Goal: Information Seeking & Learning: Learn about a topic

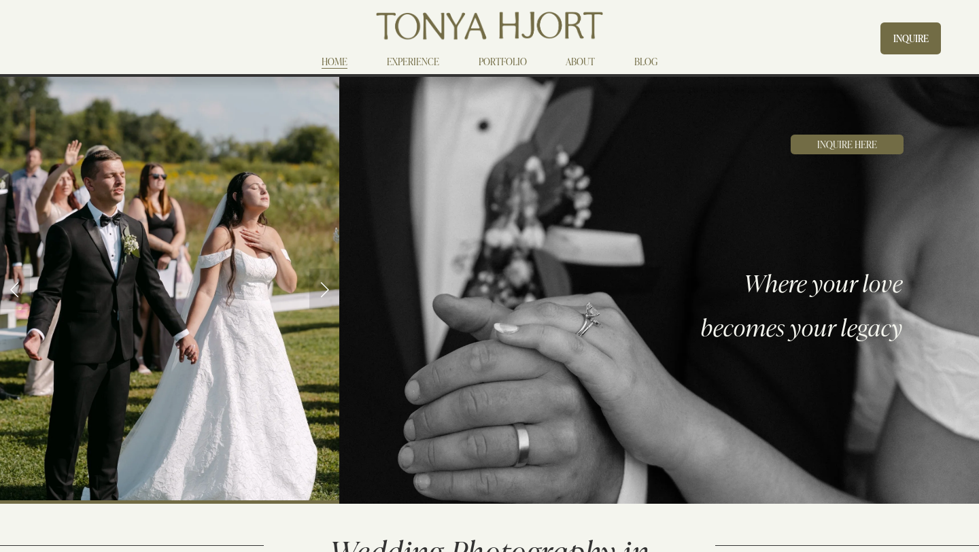
click at [582, 59] on link "ABOUT" at bounding box center [579, 62] width 29 height 16
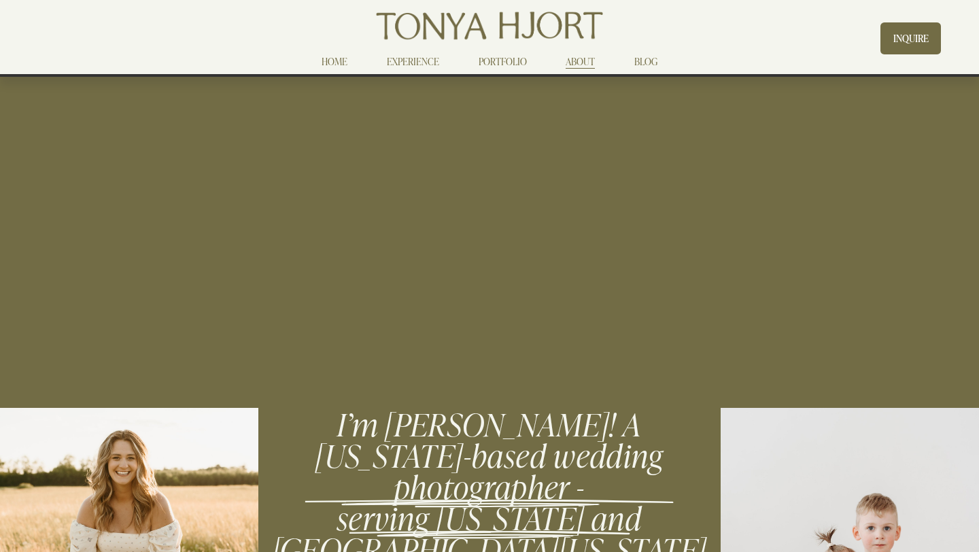
click at [321, 65] on nav "HOME EXPERIENCE PORTFOLIO ABOUT BLOG" at bounding box center [489, 62] width 375 height 16
click at [413, 63] on link "EXPERIENCE" at bounding box center [413, 62] width 52 height 16
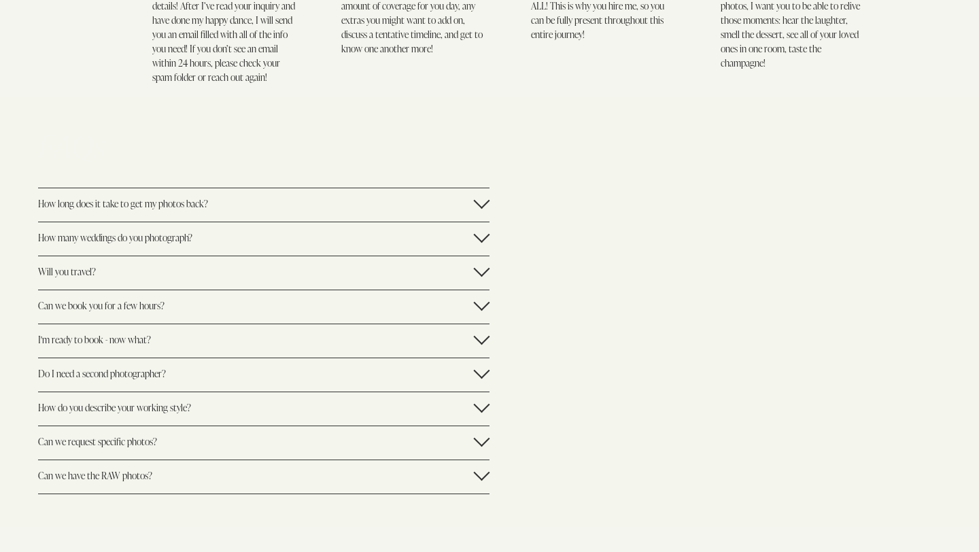
scroll to position [2061, 0]
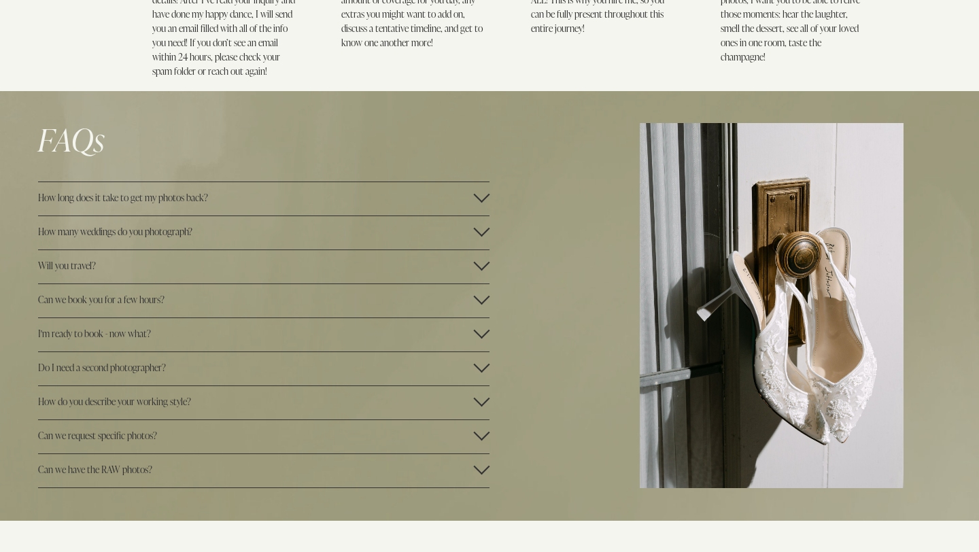
click at [485, 227] on div at bounding box center [481, 228] width 16 height 16
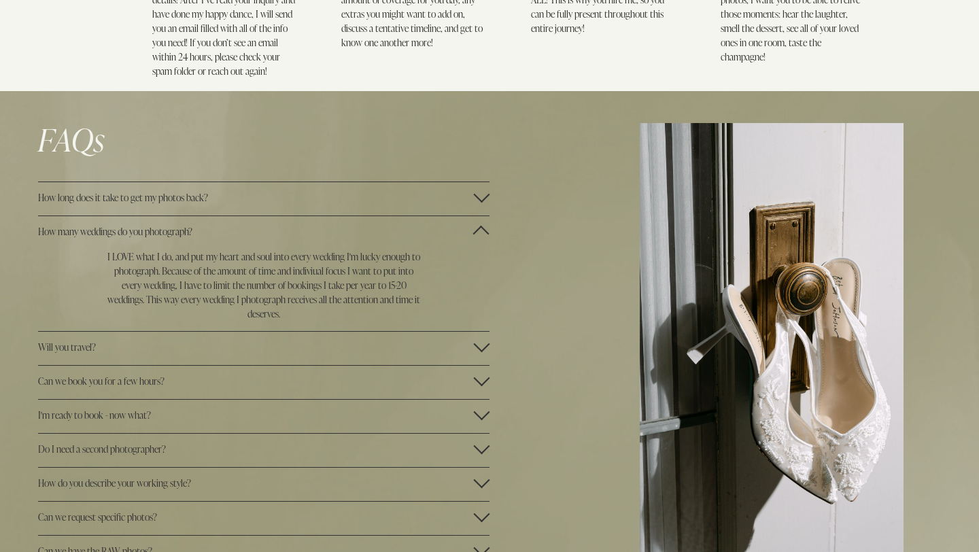
click at [485, 227] on div at bounding box center [481, 231] width 16 height 16
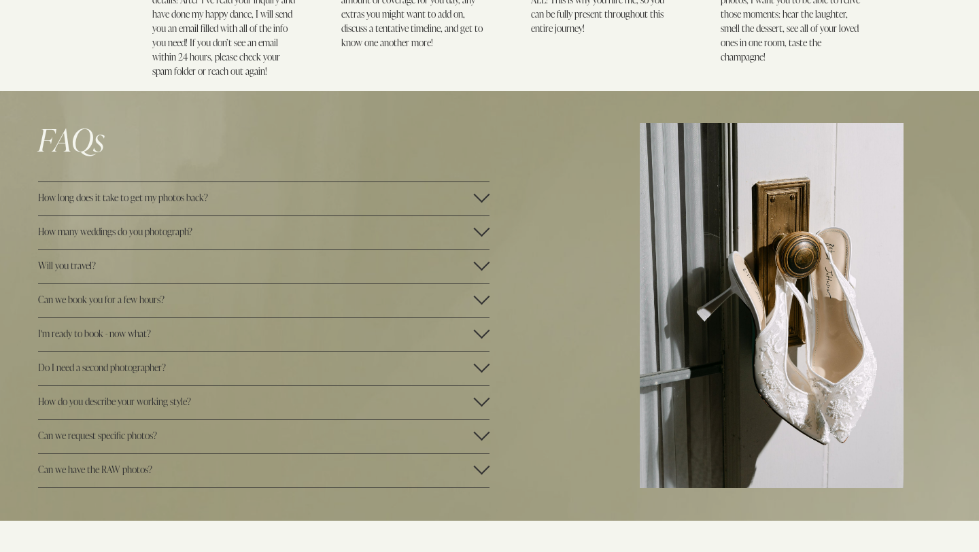
click at [483, 364] on div at bounding box center [481, 364] width 16 height 16
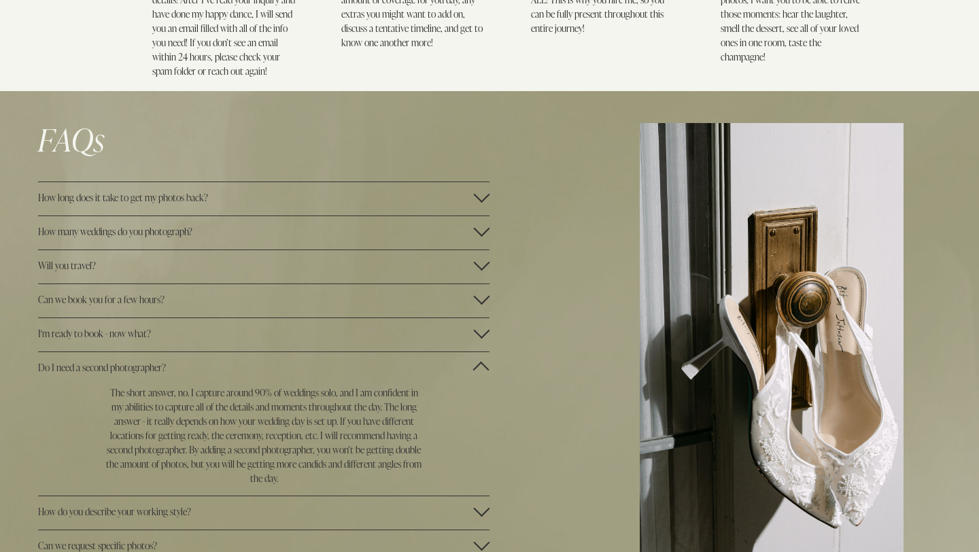
click at [483, 364] on div at bounding box center [481, 370] width 16 height 16
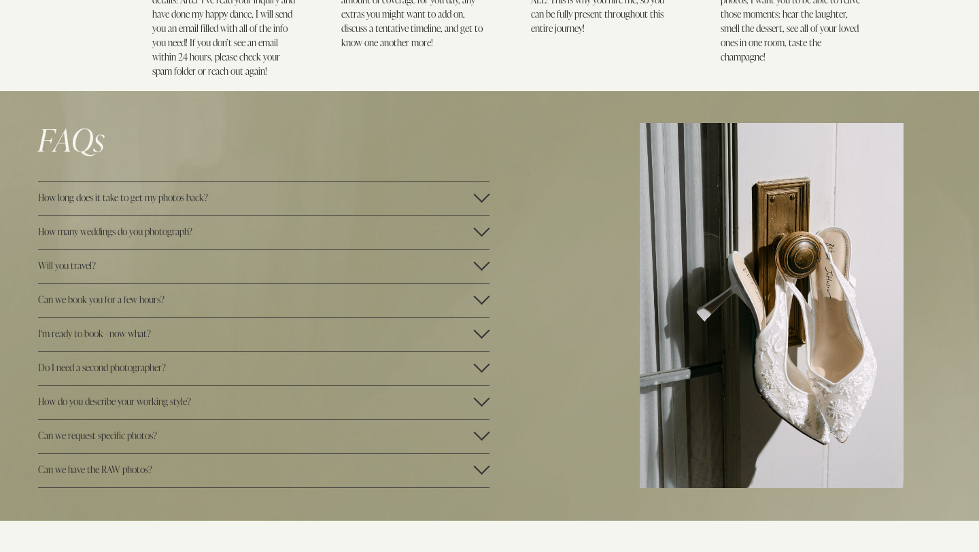
click at [482, 430] on div at bounding box center [481, 432] width 16 height 16
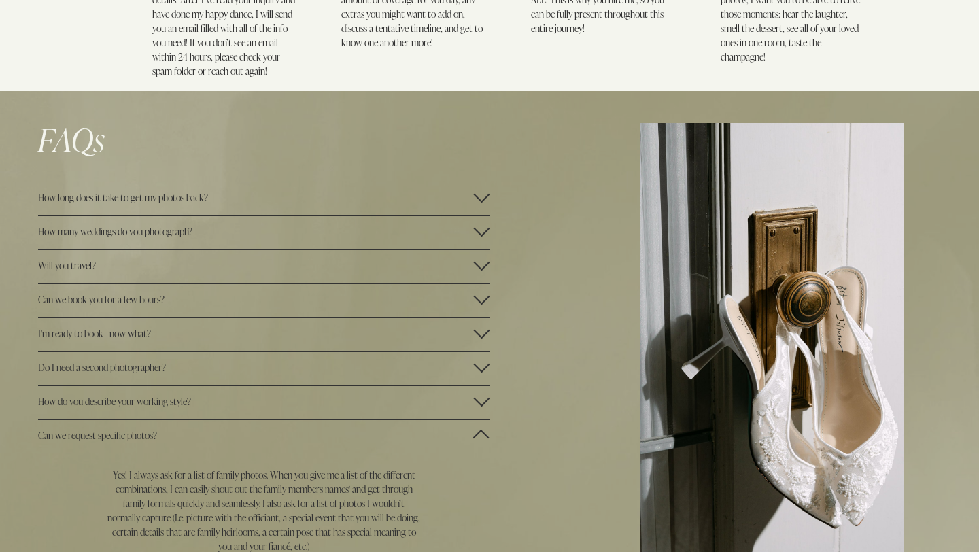
click at [482, 430] on div at bounding box center [481, 435] width 16 height 16
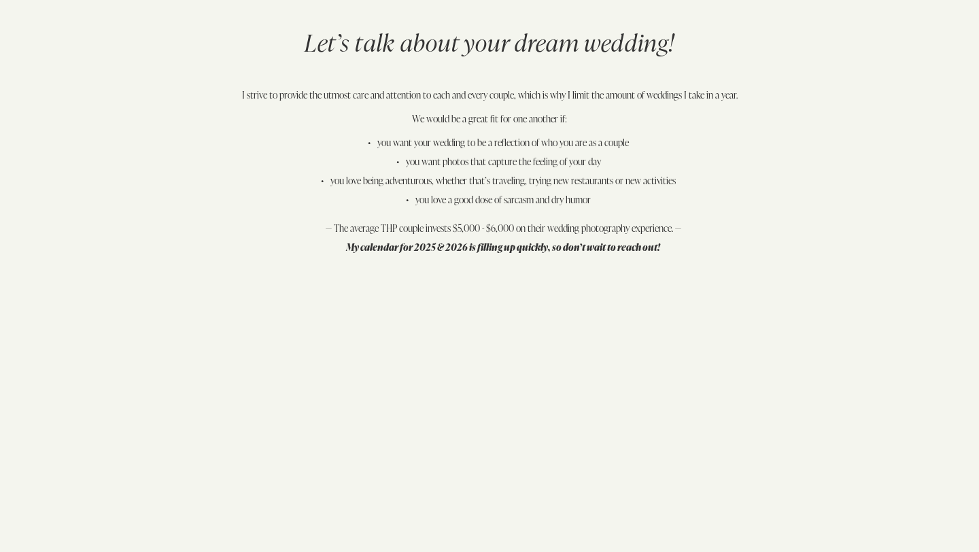
scroll to position [2605, 0]
